Goal: Transaction & Acquisition: Purchase product/service

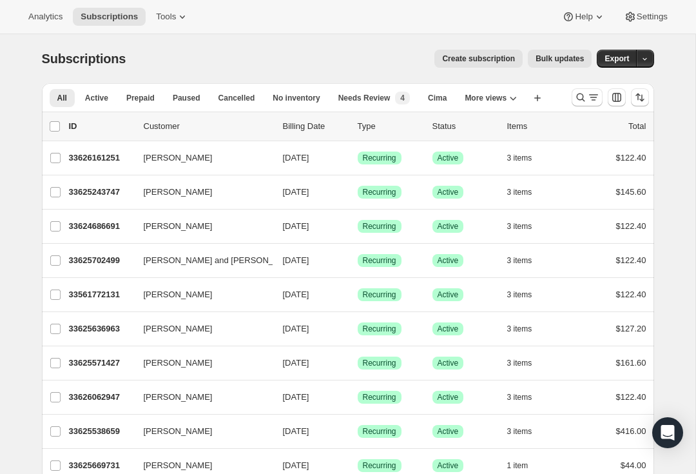
click at [582, 98] on icon "Search and filter results" at bounding box center [580, 97] width 13 height 13
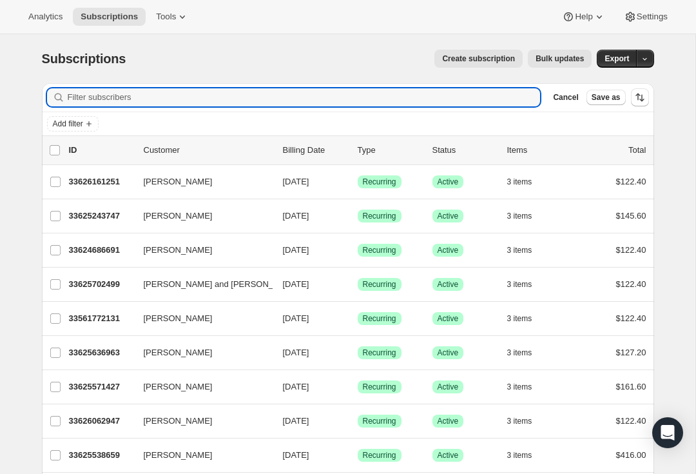
click at [92, 104] on input "Filter subscribers" at bounding box center [304, 97] width 473 height 18
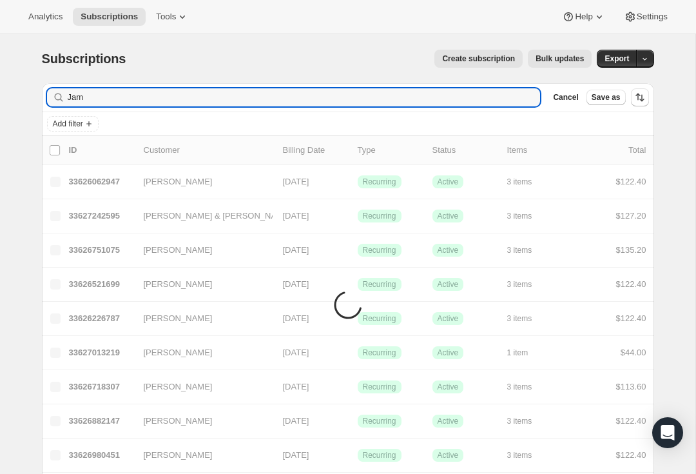
click at [524, 93] on div "Jam Clear" at bounding box center [294, 97] width 494 height 18
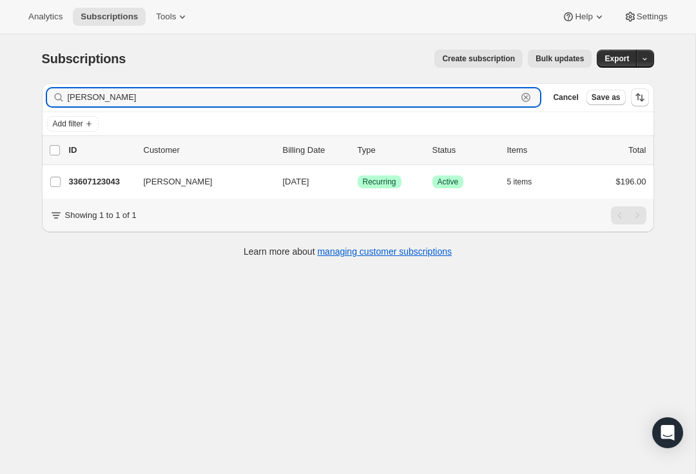
type input "[PERSON_NAME]"
click at [137, 185] on div "33607123043 [PERSON_NAME] [DATE] Success Recurring Success Active 5 items $196.…" at bounding box center [357, 182] width 577 height 18
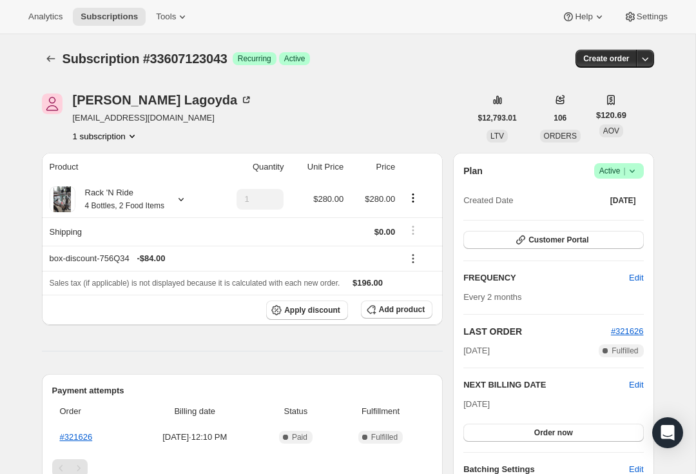
click at [611, 53] on button "Create order" at bounding box center [605, 59] width 61 height 18
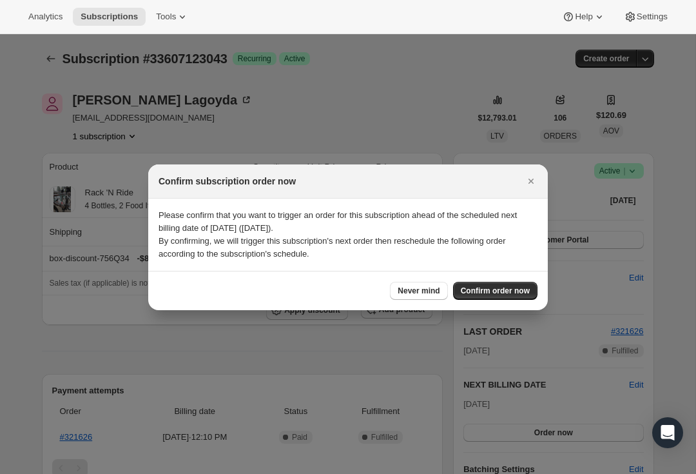
click at [495, 297] on button "Confirm order now" at bounding box center [495, 291] width 84 height 18
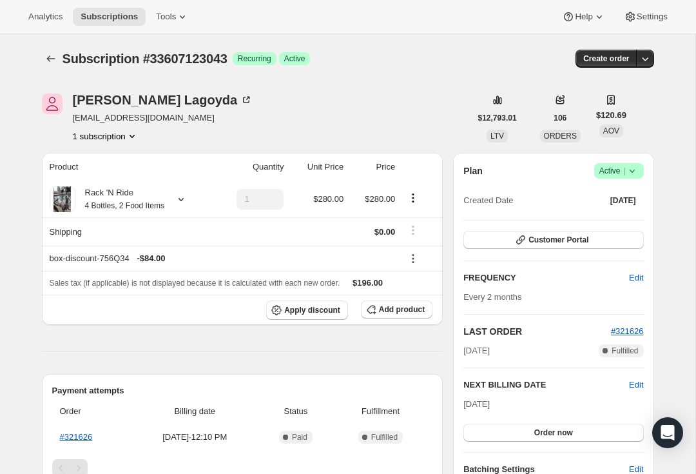
click at [640, 60] on icon "button" at bounding box center [644, 58] width 13 height 13
click at [621, 111] on span "Create custom one-time order" at bounding box center [590, 107] width 111 height 10
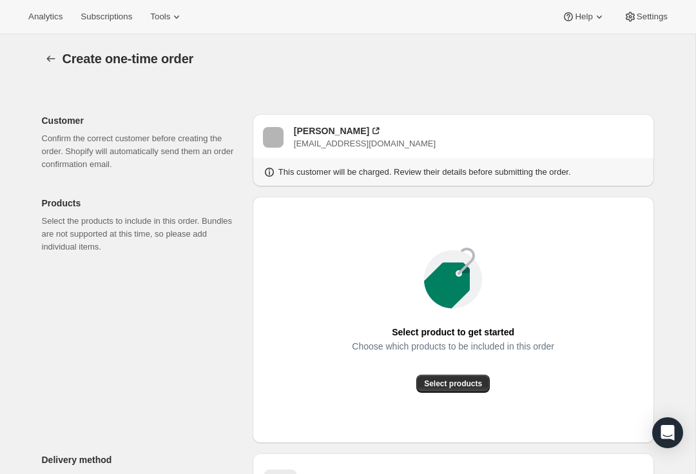
click at [467, 381] on span "Select products" at bounding box center [453, 383] width 58 height 10
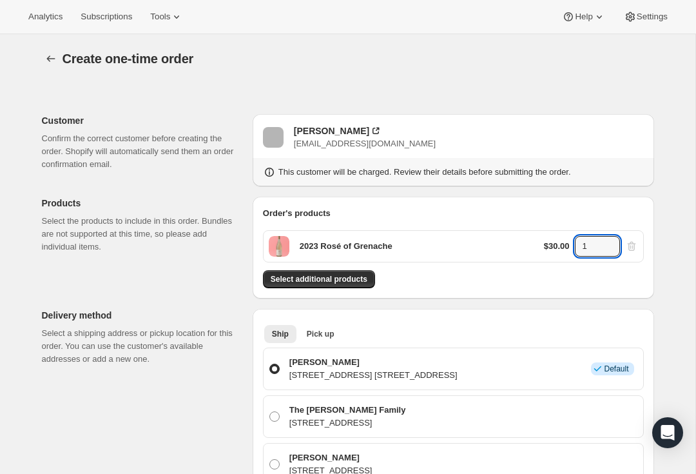
click at [591, 244] on input "1" at bounding box center [588, 246] width 26 height 21
type input "12"
click at [520, 295] on div "Order's products 2023 Rosé of Grenache $30.00 12 Select additional products" at bounding box center [453, 248] width 401 height 102
click at [549, 247] on p "$30.00" at bounding box center [557, 246] width 26 height 13
click at [340, 241] on p "2023 Rosé of Grenache" at bounding box center [346, 246] width 93 height 13
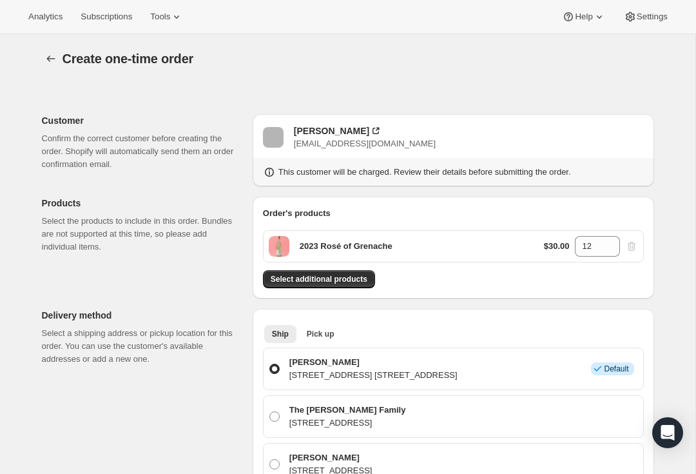
click at [402, 250] on div "2023 Rosé of Grenache $30.00 12" at bounding box center [453, 246] width 381 height 32
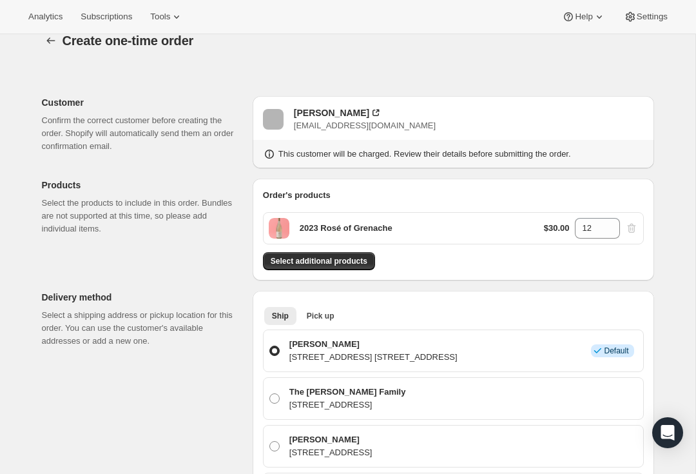
scroll to position [86, 0]
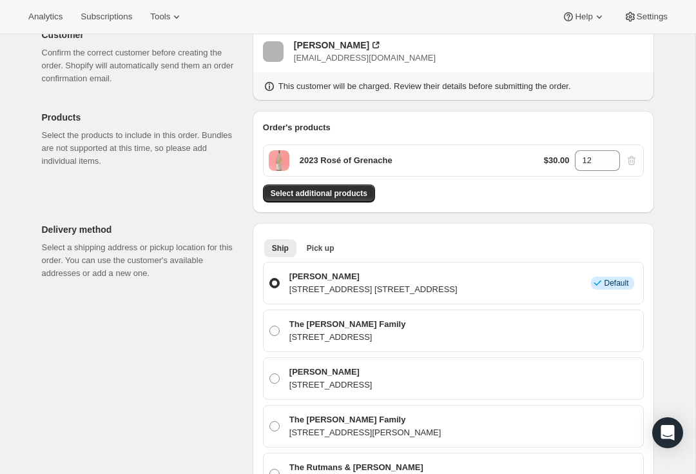
click at [321, 242] on button "Pick up" at bounding box center [320, 248] width 43 height 18
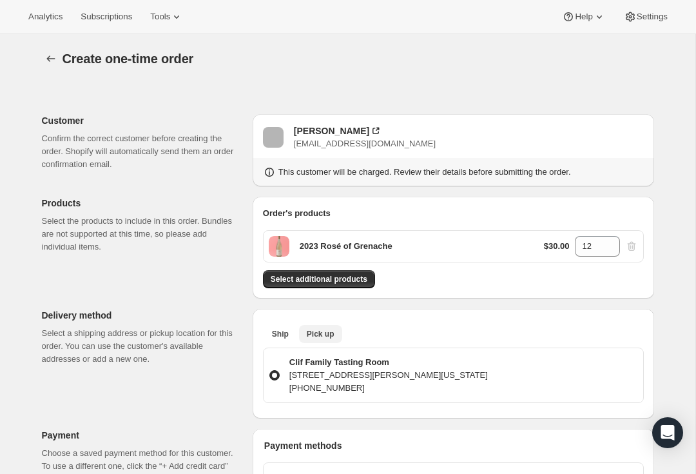
scroll to position [0, 0]
click at [626, 287] on div "Select additional products" at bounding box center [453, 279] width 381 height 18
click at [557, 240] on p "$30.00" at bounding box center [557, 246] width 26 height 13
click at [556, 240] on p "$30.00" at bounding box center [557, 246] width 26 height 13
click at [555, 249] on p "$30.00" at bounding box center [557, 246] width 26 height 13
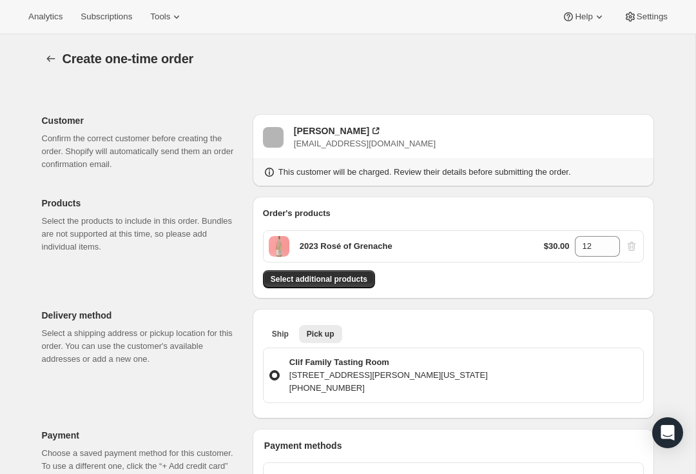
click at [339, 280] on span "Select additional products" at bounding box center [319, 279] width 97 height 10
click at [355, 252] on p "2023 Rosé of Grenache" at bounding box center [346, 246] width 93 height 13
click at [354, 251] on p "2023 Rosé of Grenache" at bounding box center [346, 246] width 93 height 13
click at [361, 247] on p "2023 Rosé of Grenache" at bounding box center [346, 246] width 93 height 13
click at [360, 248] on p "2023 Rosé of Grenache" at bounding box center [346, 246] width 93 height 13
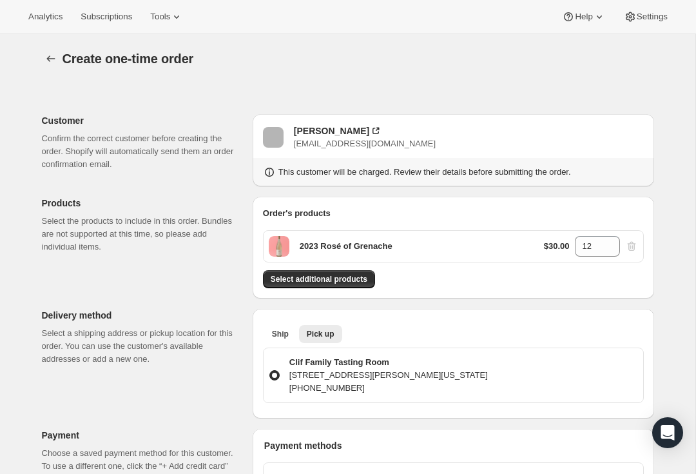
click at [312, 254] on div "2023 Rosé of Grenache" at bounding box center [346, 246] width 93 height 21
click at [312, 244] on p "2023 Rosé of Grenache" at bounding box center [346, 246] width 93 height 13
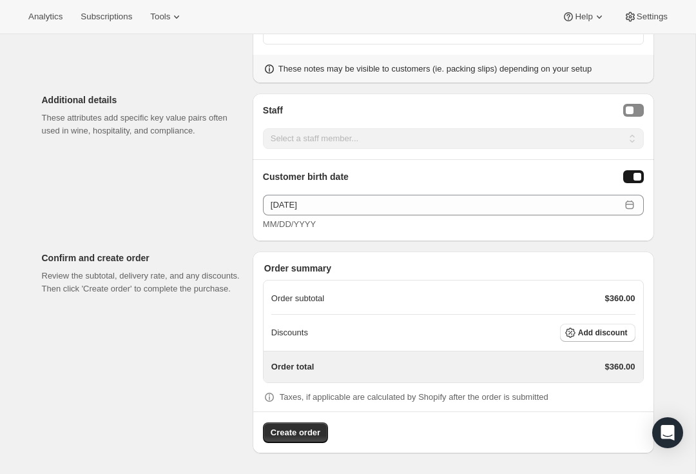
scroll to position [563, 0]
click at [618, 328] on span "Add discount" at bounding box center [603, 332] width 50 height 10
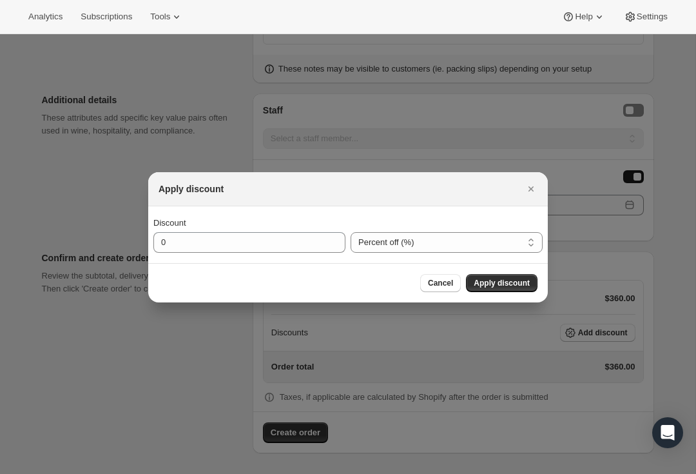
click at [533, 183] on icon "Close" at bounding box center [530, 188] width 13 height 13
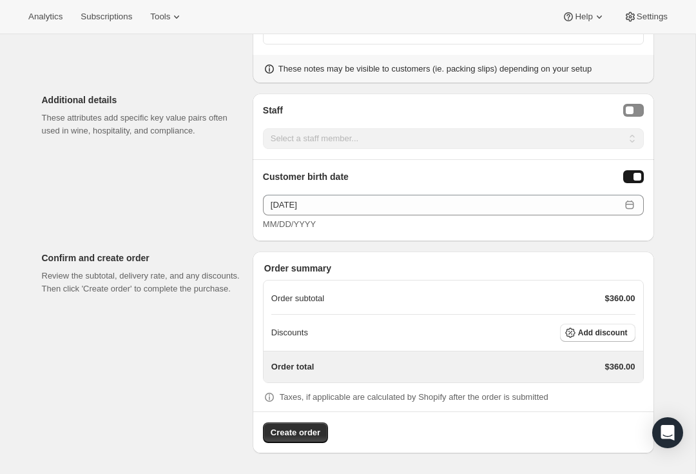
click at [620, 295] on p "$360.00" at bounding box center [620, 298] width 30 height 13
click at [604, 333] on span "Add discount" at bounding box center [603, 332] width 50 height 10
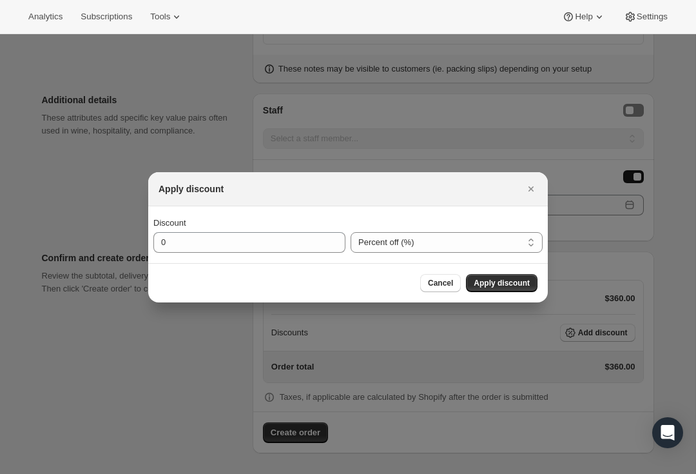
click at [416, 247] on select "Percent off (%) Amount off ($)" at bounding box center [446, 242] width 192 height 21
select select "fixedAmount"
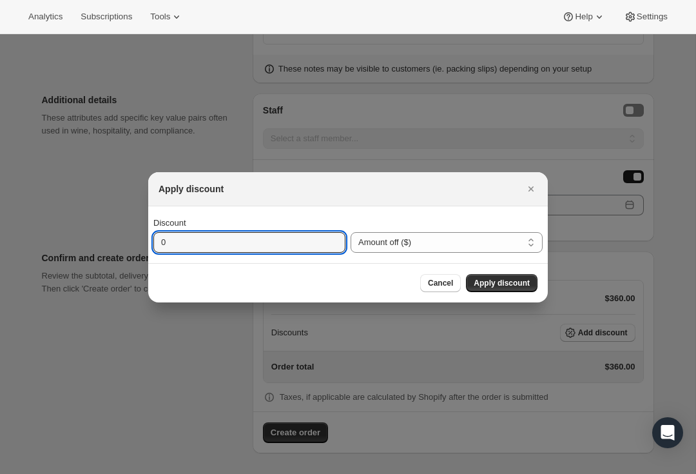
click at [187, 244] on input "0" at bounding box center [239, 242] width 173 height 21
type input "240"
click at [504, 284] on span "Apply discount" at bounding box center [502, 283] width 56 height 10
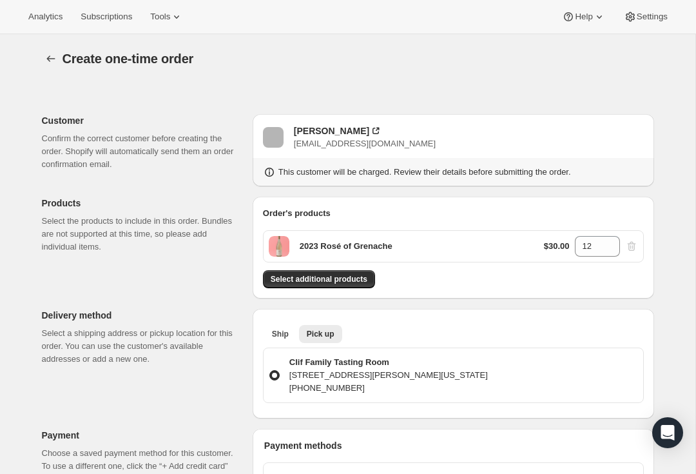
scroll to position [558, 0]
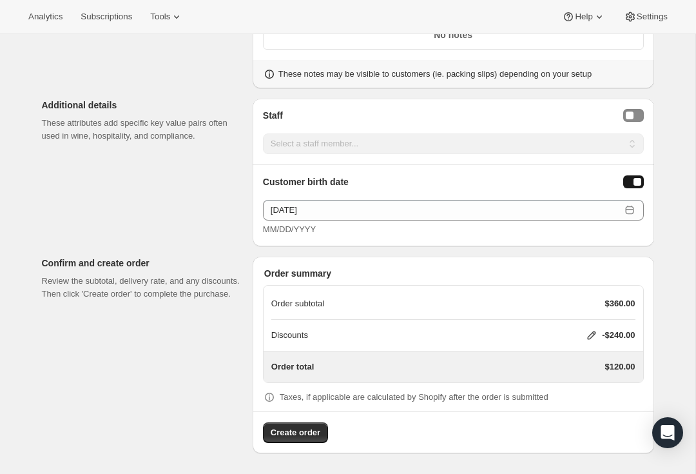
click at [309, 434] on span "Create order" at bounding box center [296, 432] width 50 height 13
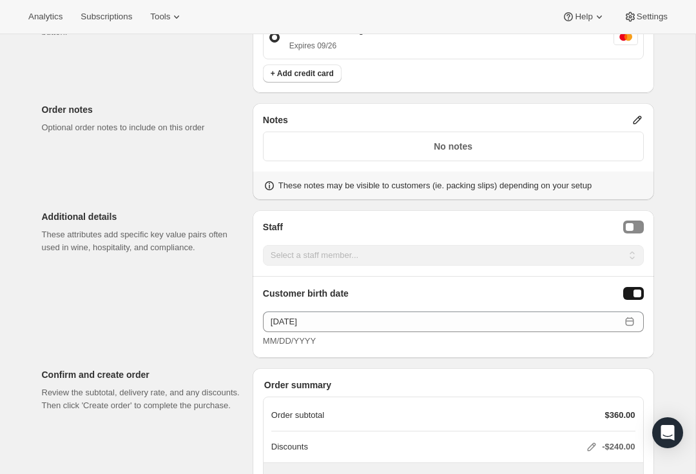
scroll to position [533, 0]
